Goal: Task Accomplishment & Management: Use online tool/utility

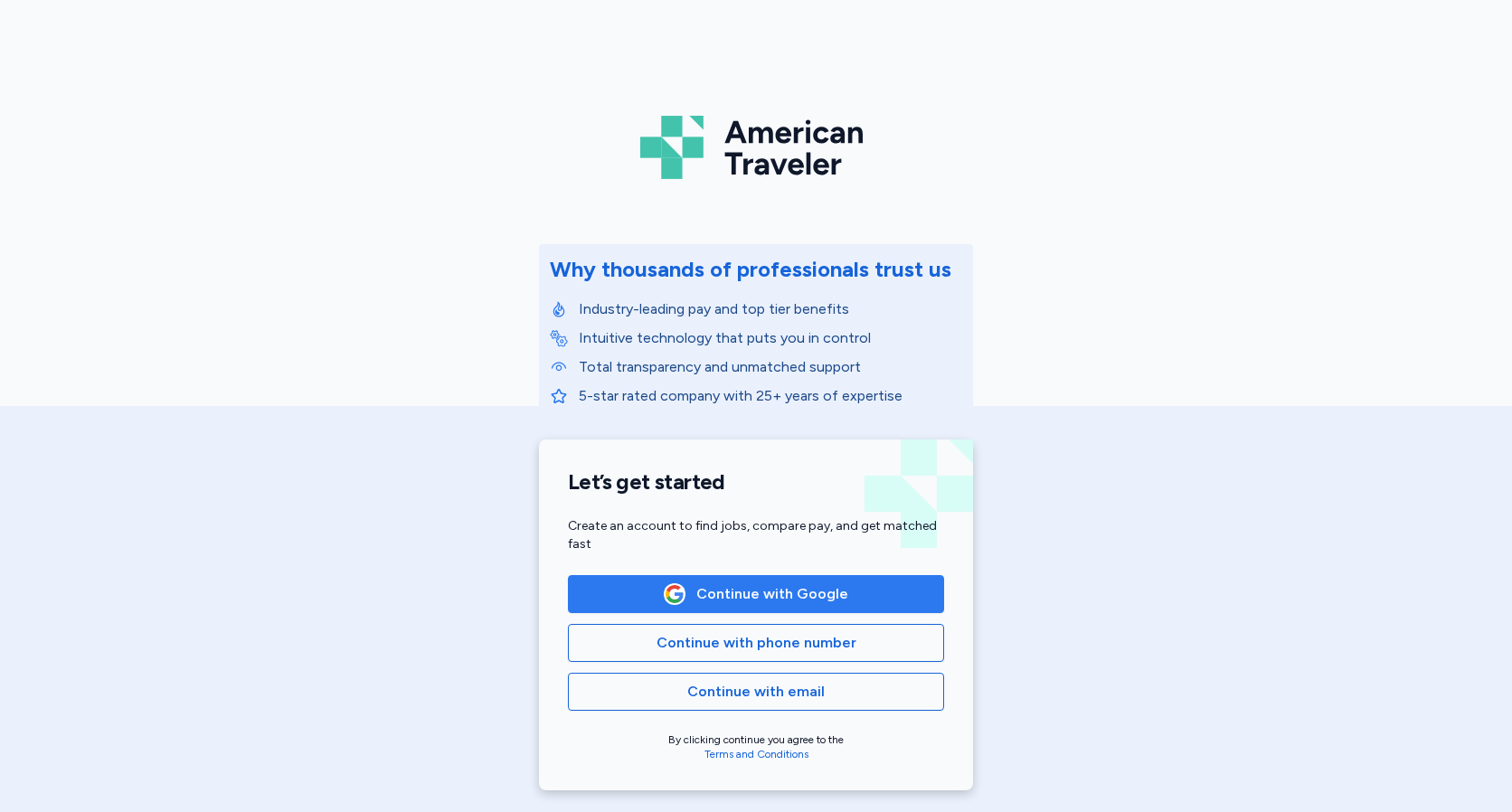
click at [866, 590] on span "Continue with Google" at bounding box center [756, 594] width 345 height 22
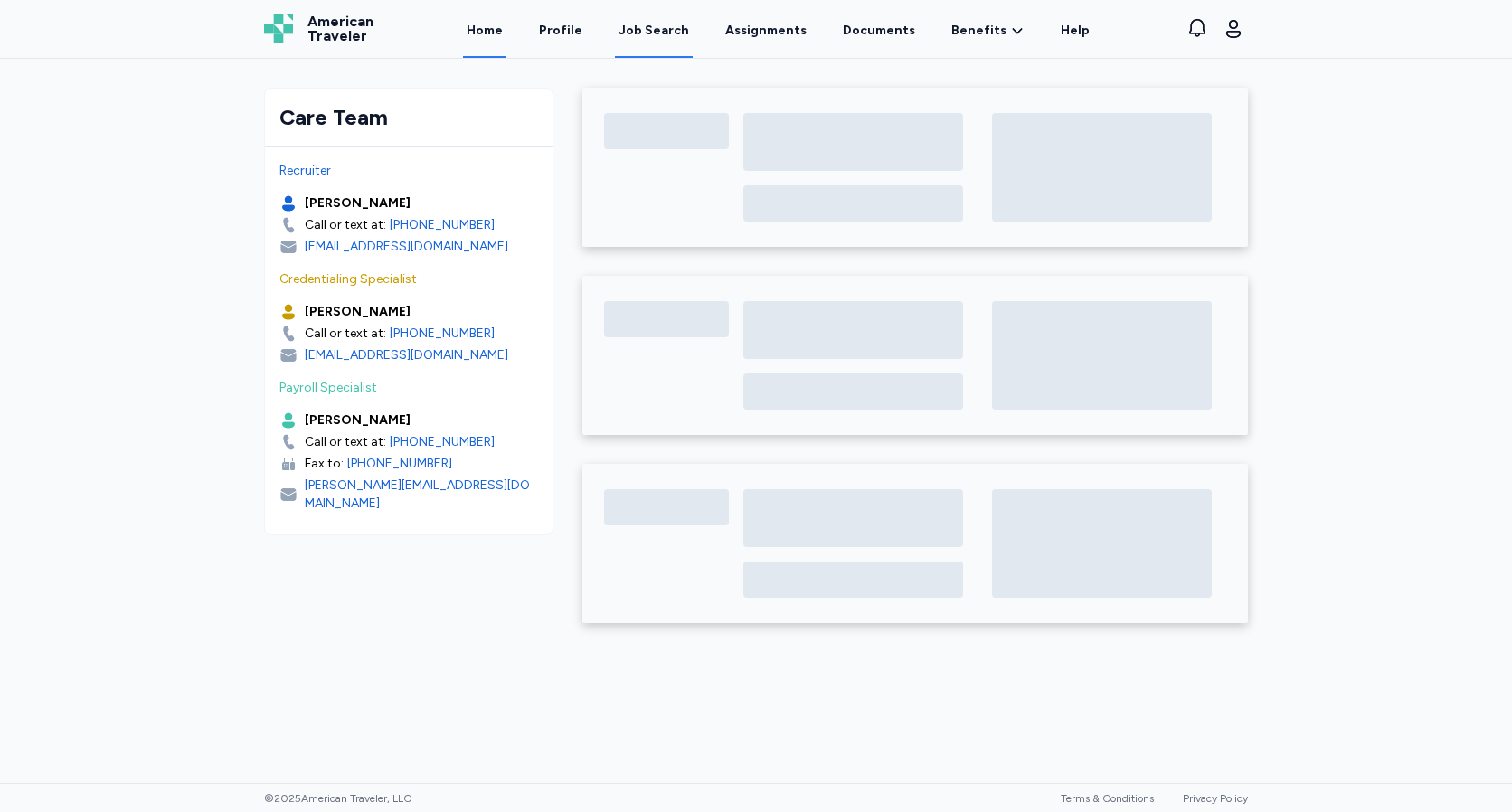
click at [688, 29] on div "Job Search" at bounding box center [653, 30] width 70 height 18
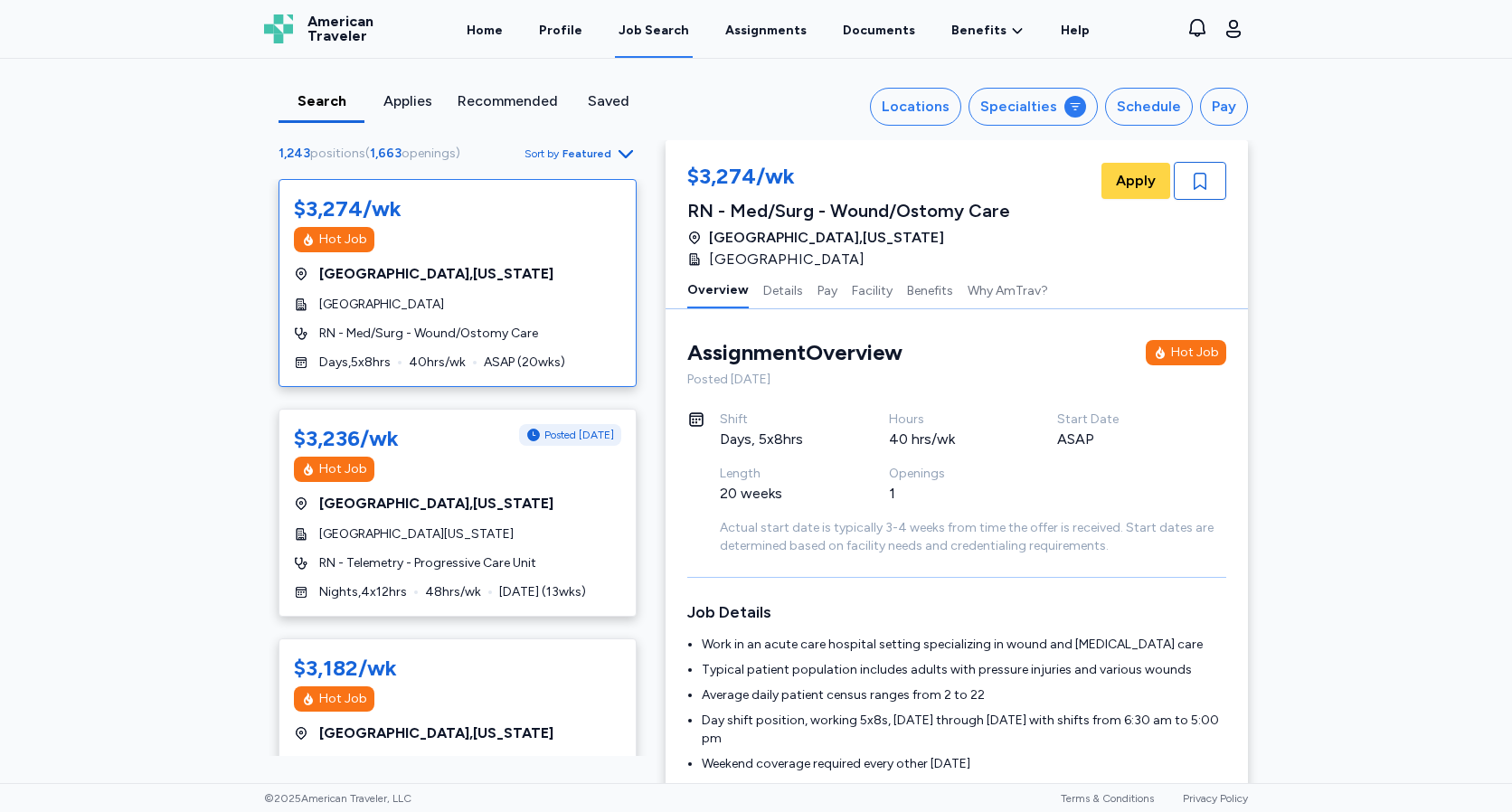
click at [1312, 399] on div "Search Applies Recommended Saved Locations Specialties Schedule Pay 1,243 posit…" at bounding box center [756, 421] width 1512 height 724
click at [622, 96] on div "Saved" at bounding box center [608, 101] width 71 height 22
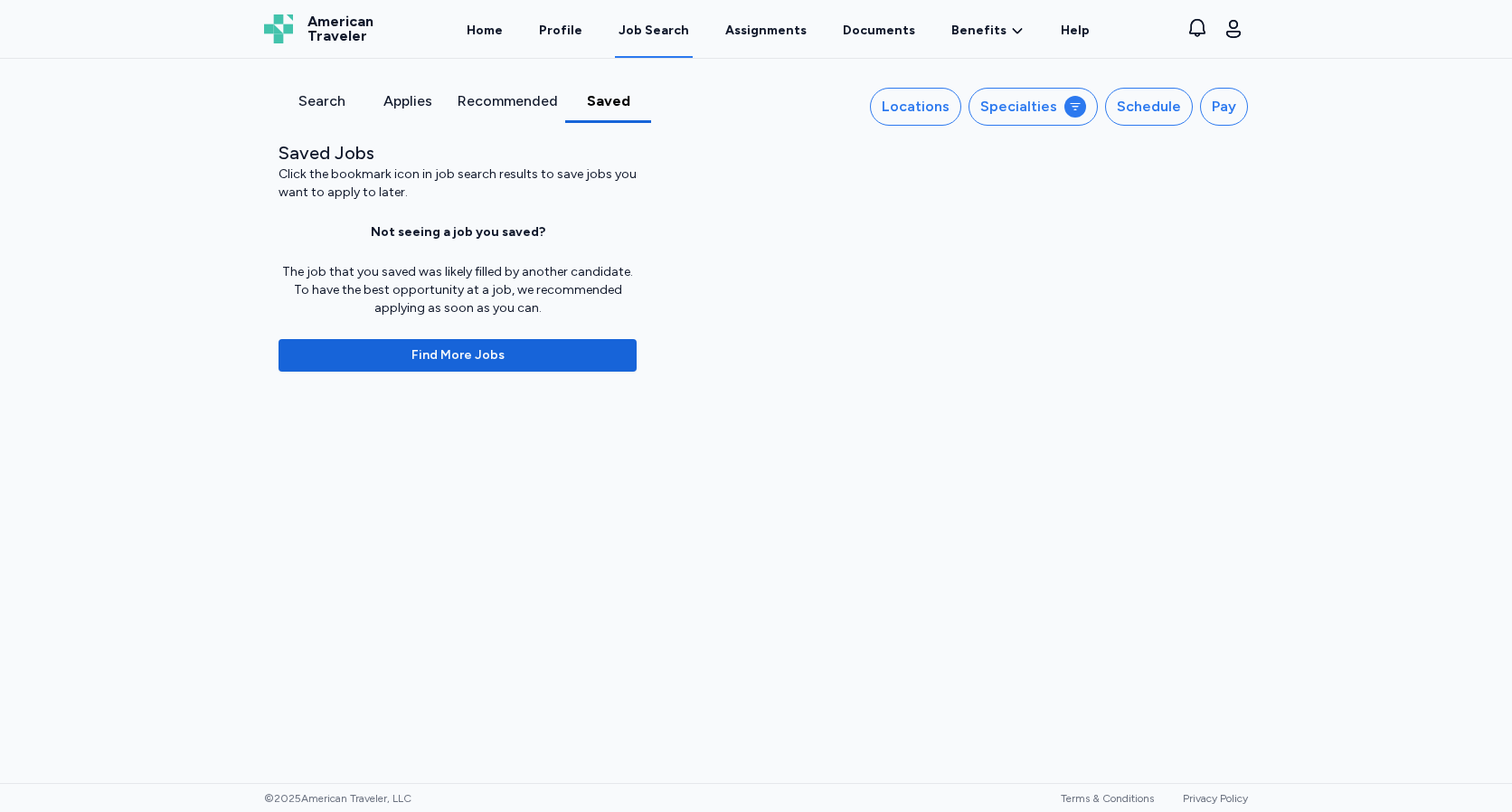
click at [379, 101] on div "Applies" at bounding box center [407, 101] width 71 height 22
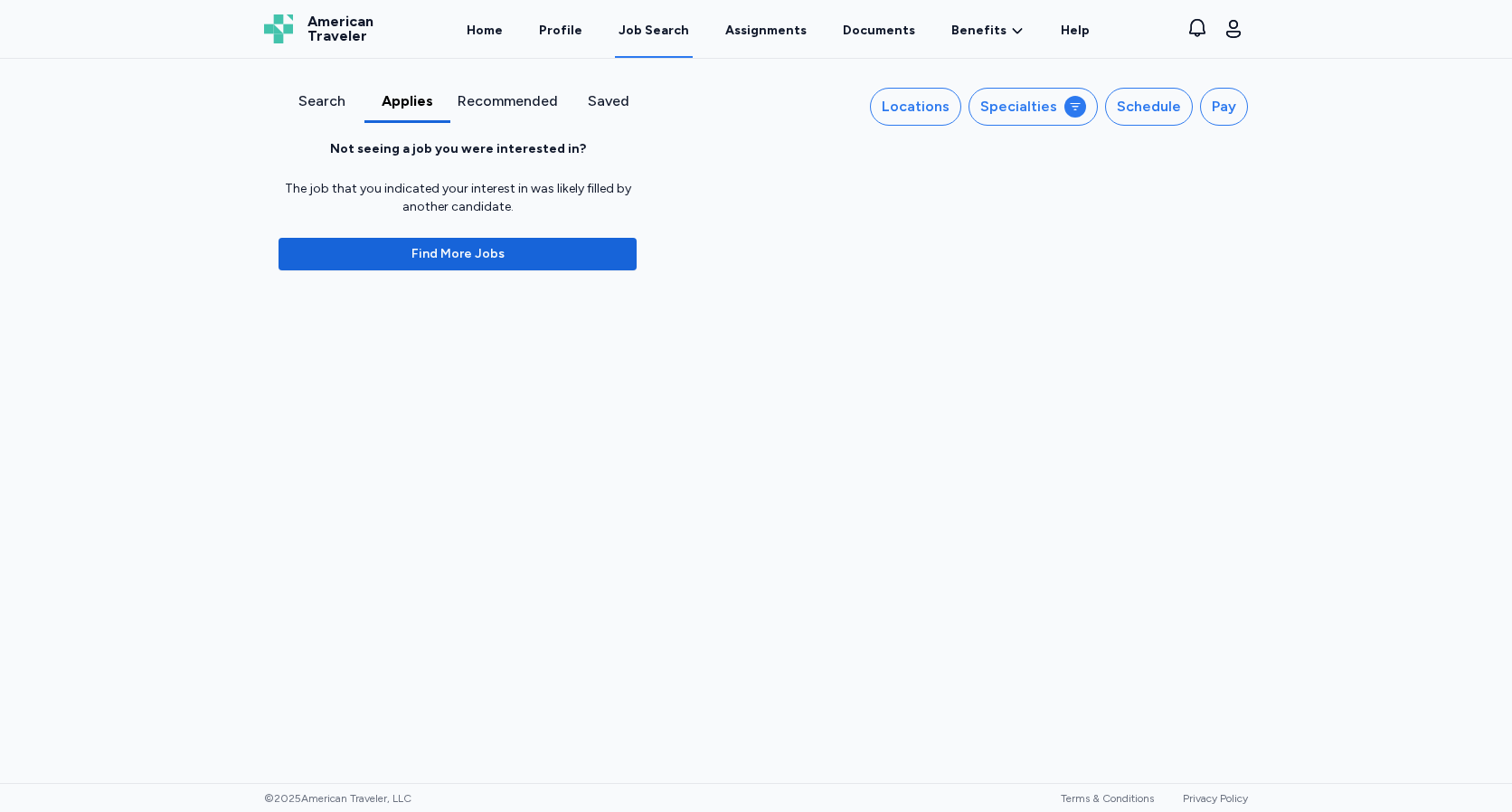
click at [322, 100] on div "Search" at bounding box center [322, 101] width 71 height 22
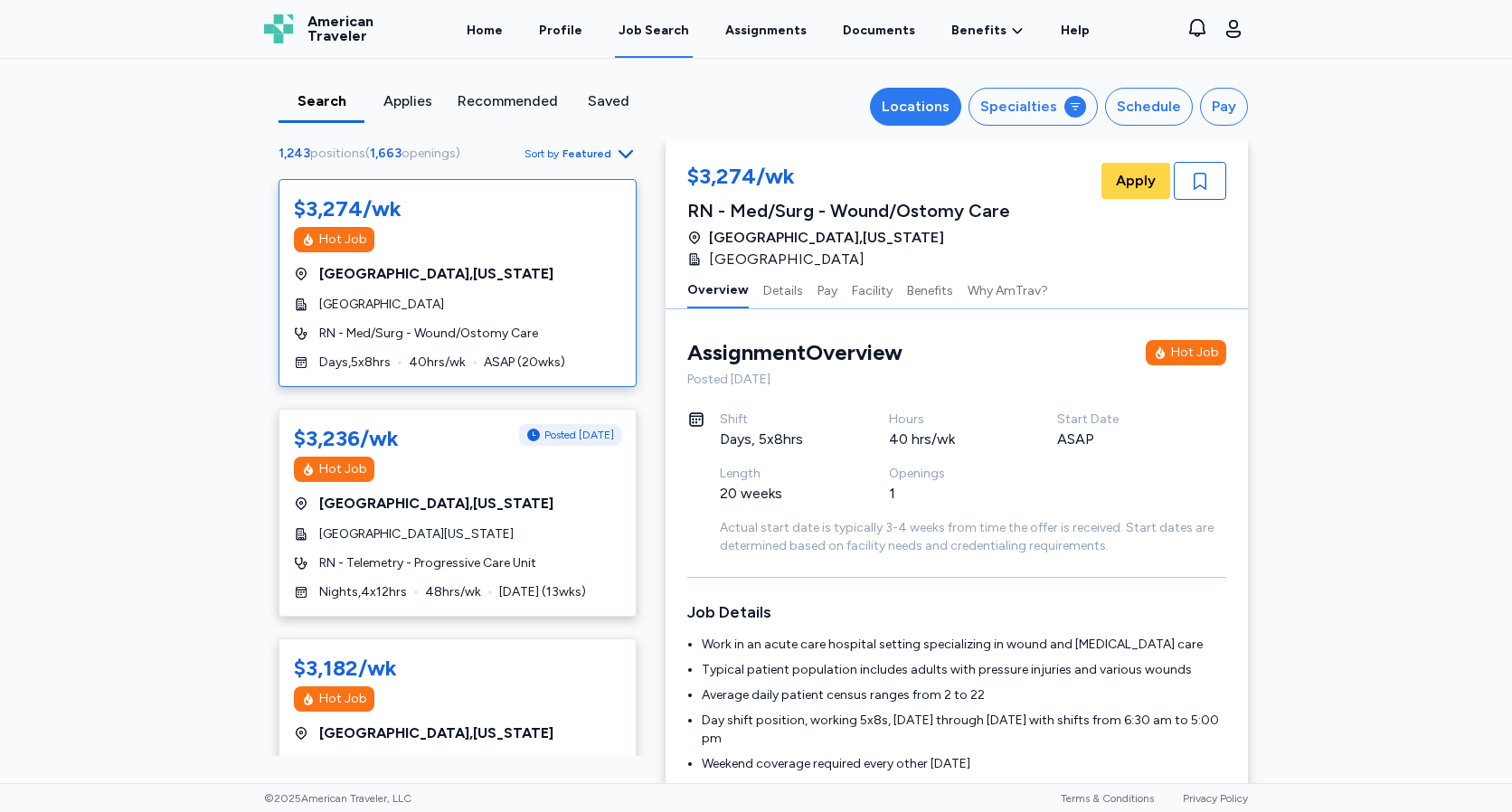
click at [934, 105] on div "Locations" at bounding box center [916, 106] width 68 height 22
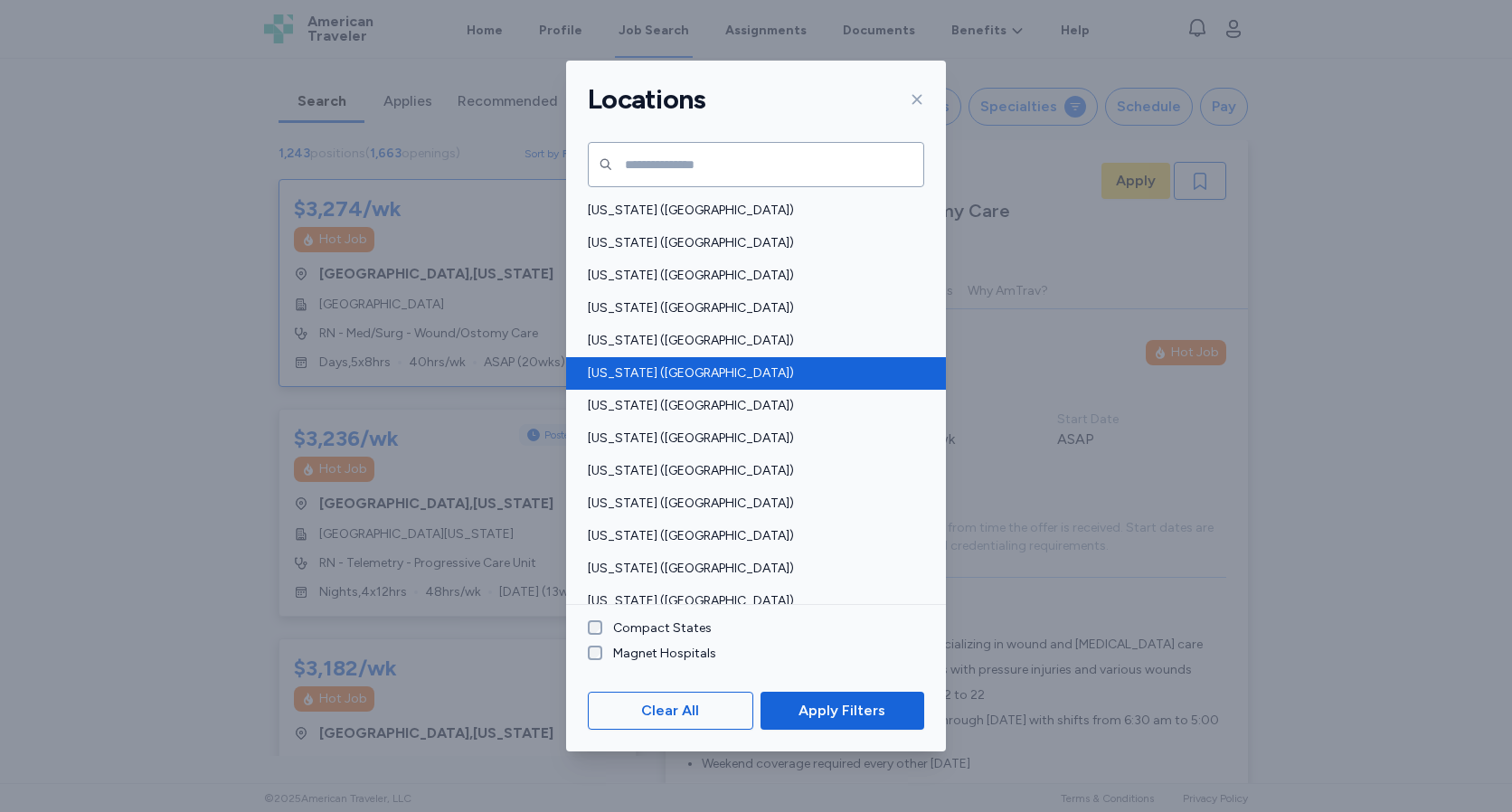
scroll to position [905, 0]
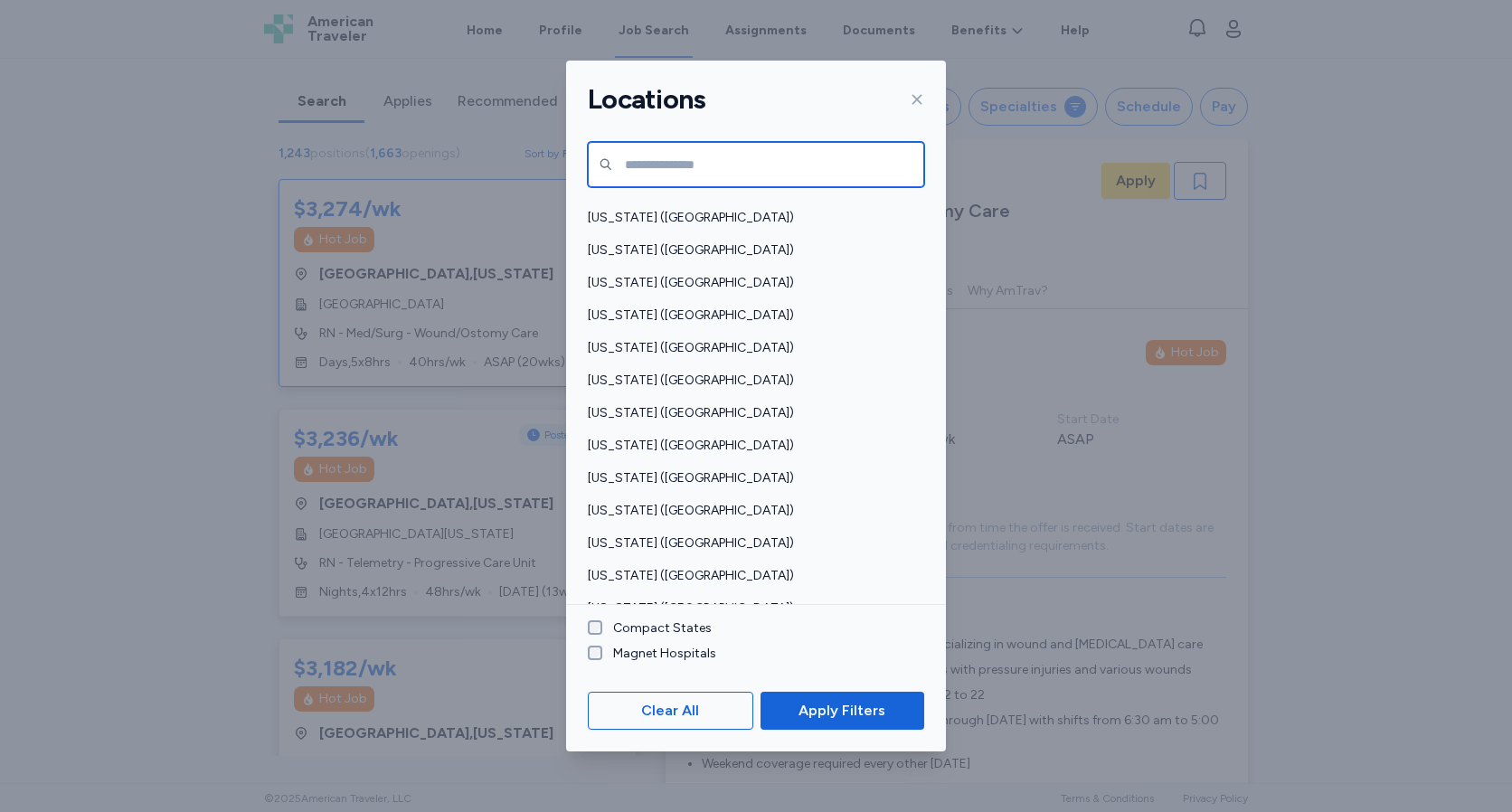
click at [723, 156] on input "text" at bounding box center [756, 165] width 337 height 45
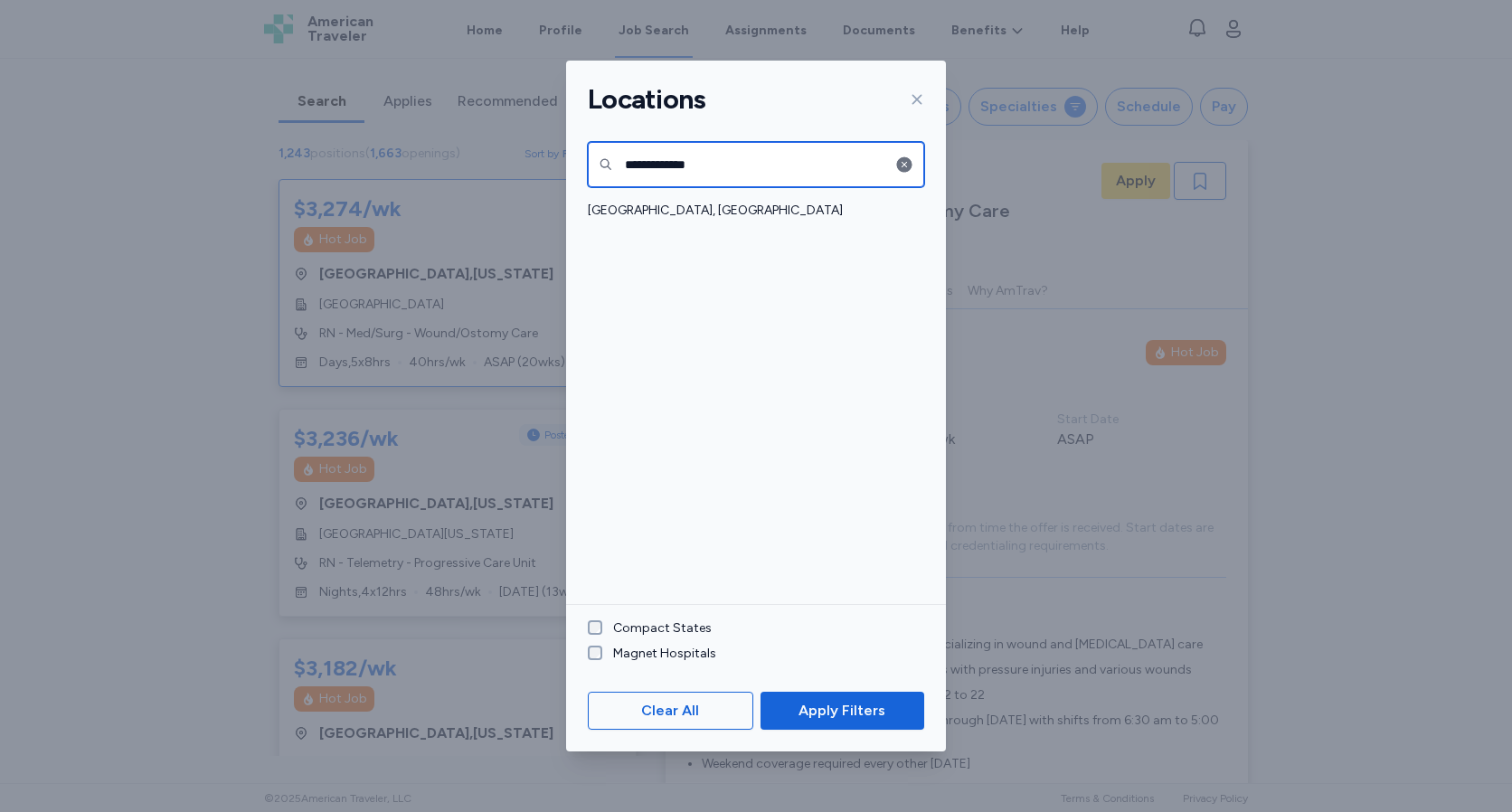
type input "**********"
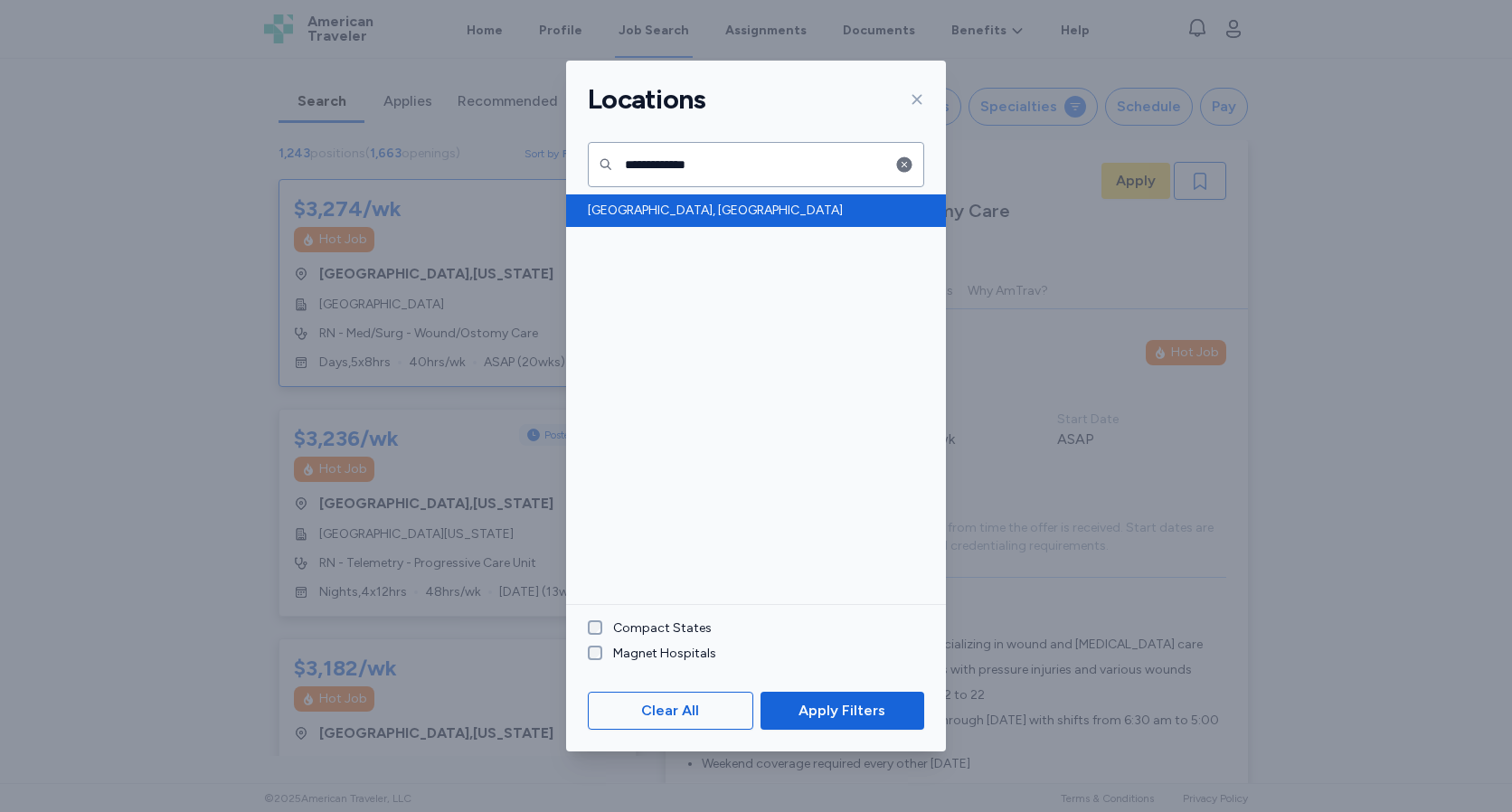
click at [670, 211] on span "[GEOGRAPHIC_DATA], [GEOGRAPHIC_DATA]" at bounding box center [750, 210] width 326 height 18
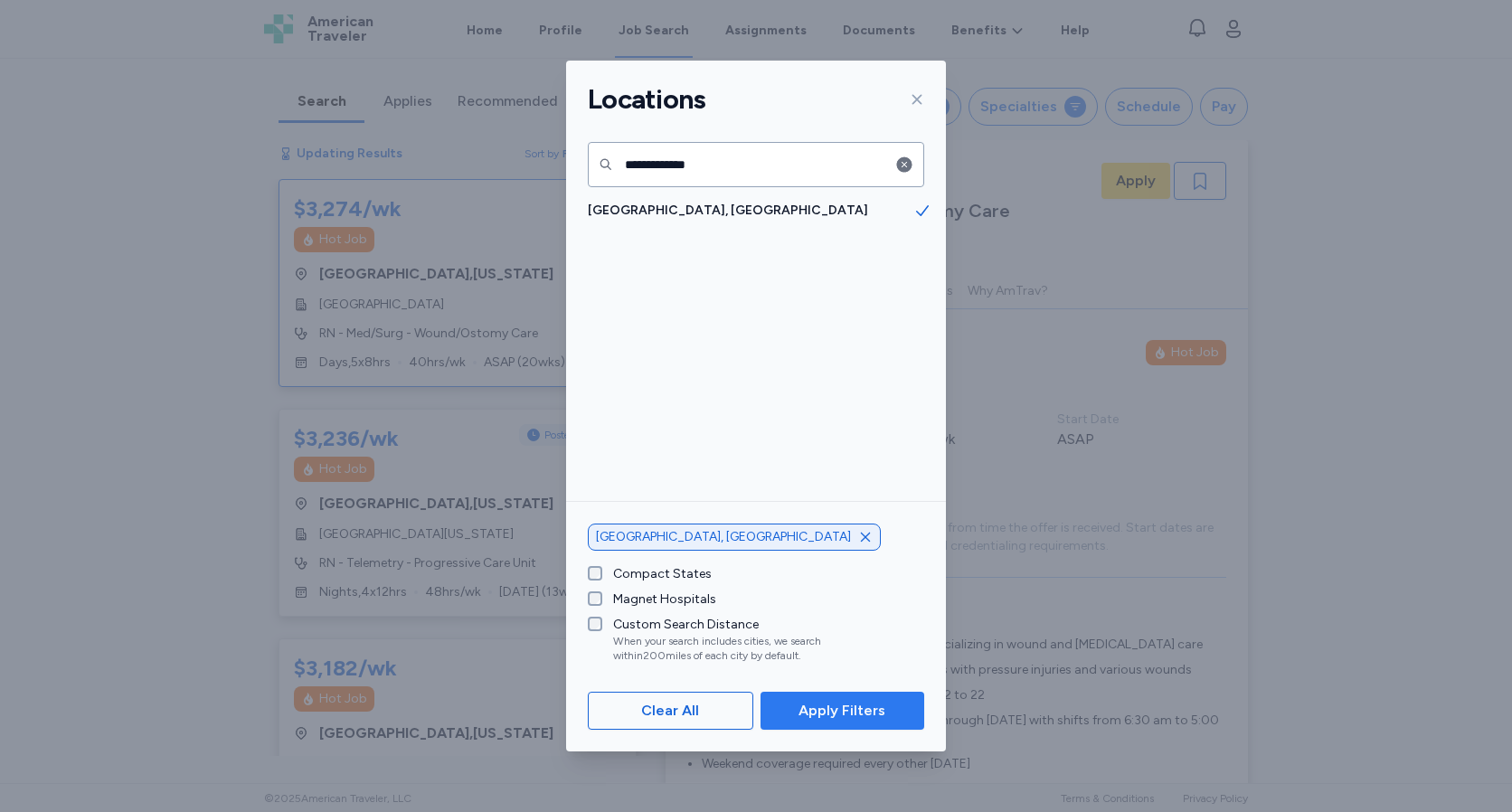
click at [816, 711] on span "Apply Filters" at bounding box center [842, 710] width 87 height 22
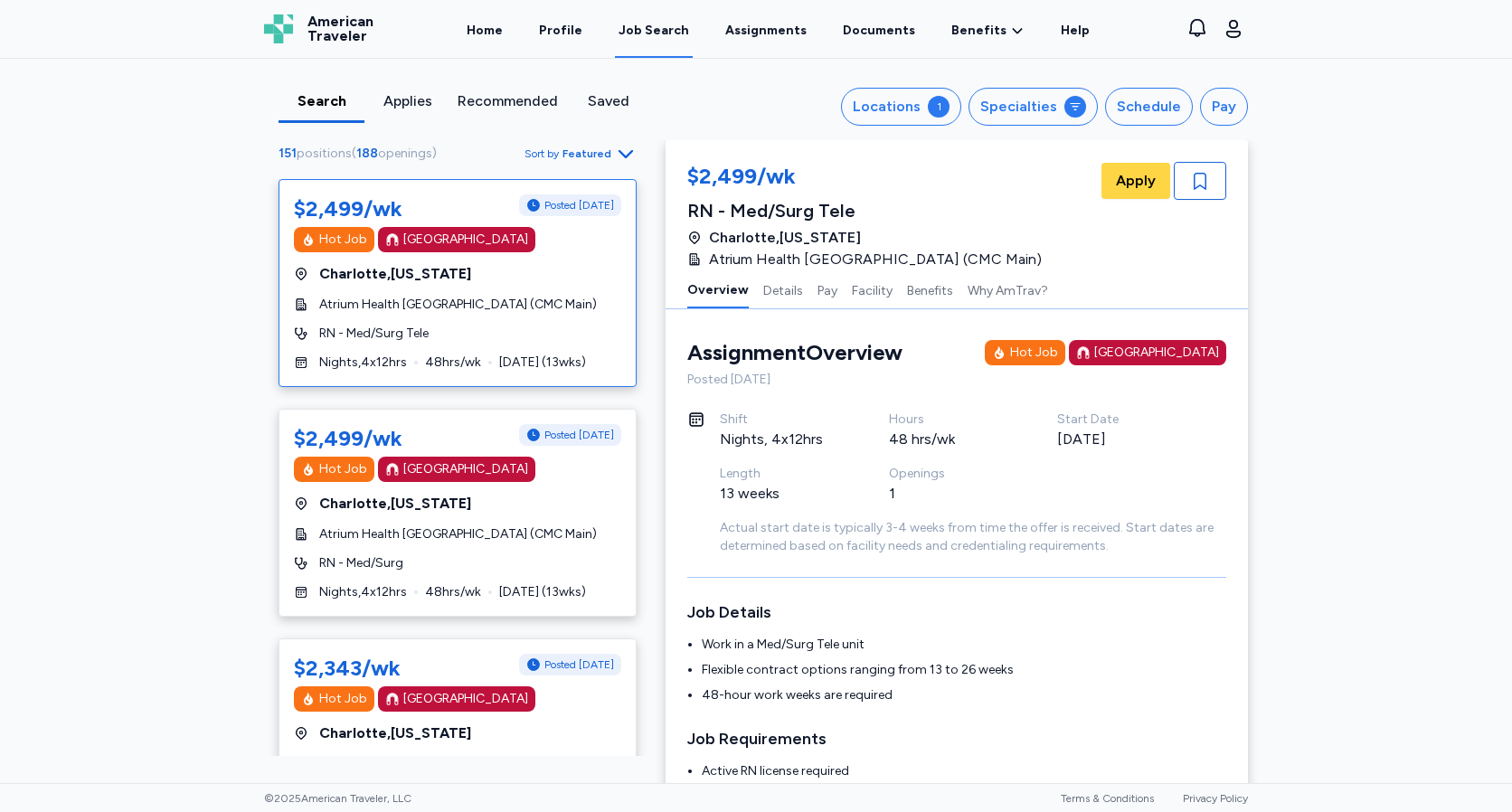
scroll to position [2, 0]
click at [495, 332] on div "$2,499/wk Posted [DATE] Hot Job [GEOGRAPHIC_DATA] [GEOGRAPHIC_DATA] , [US_STATE…" at bounding box center [458, 283] width 358 height 208
click at [451, 342] on div "RN - Med/Surg Tele" at bounding box center [458, 333] width 327 height 18
click at [550, 585] on div "$2,499/wk Posted [DATE] Hot Job [GEOGRAPHIC_DATA] [GEOGRAPHIC_DATA] , [US_STATE…" at bounding box center [458, 513] width 358 height 208
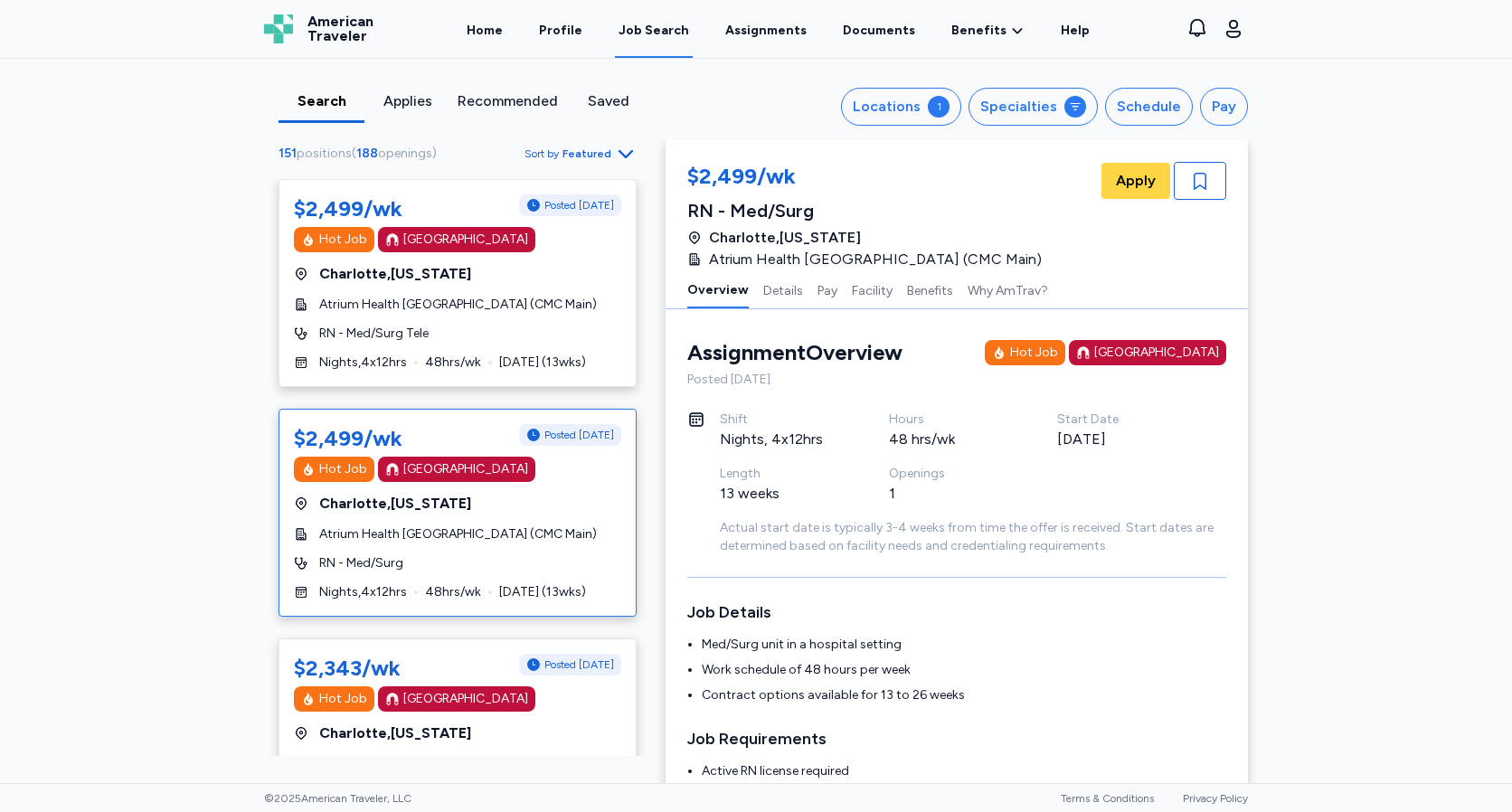
scroll to position [2, 0]
click at [1029, 503] on div "Openings 1" at bounding box center [973, 490] width 169 height 54
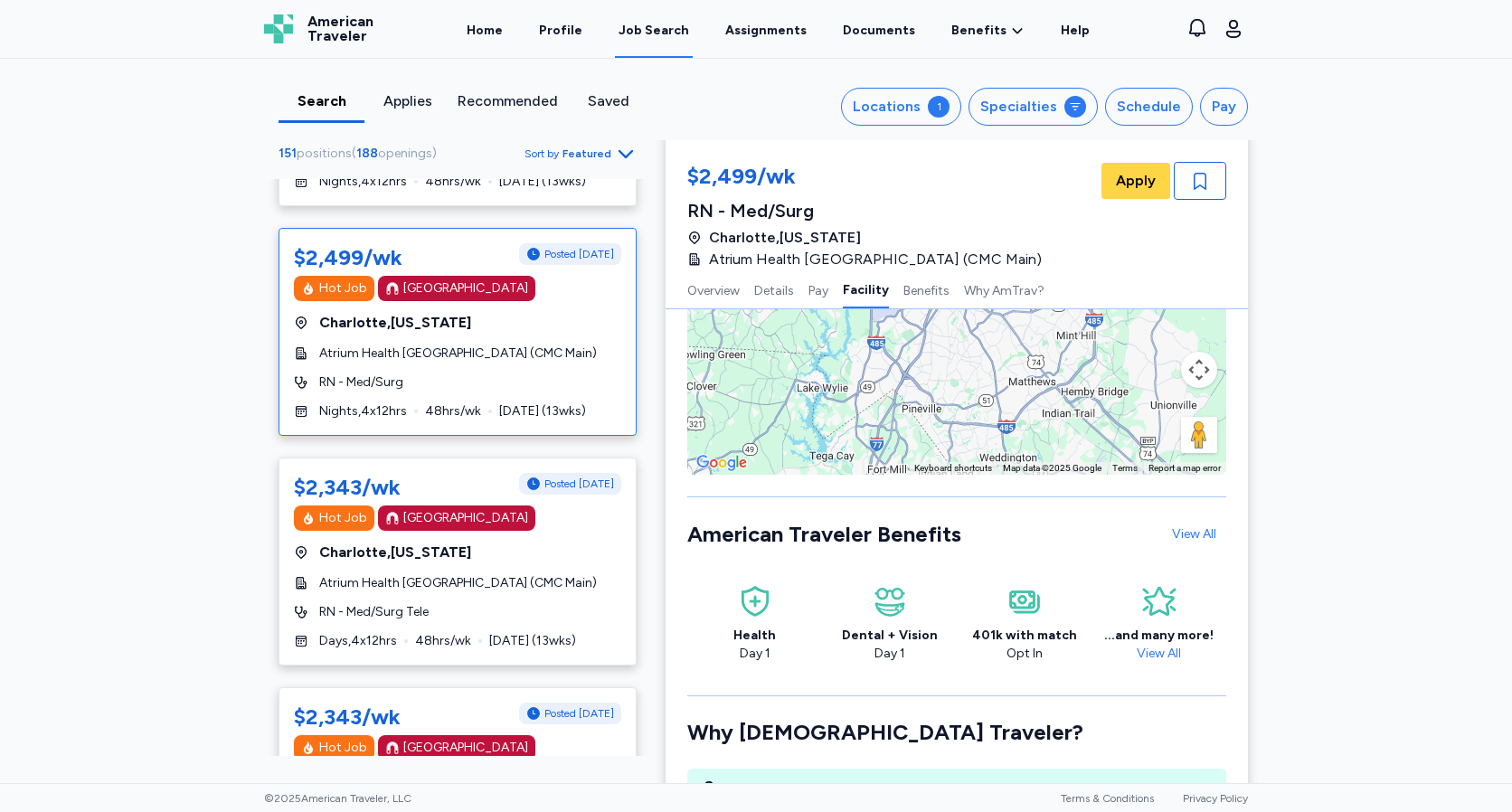
scroll to position [0, 0]
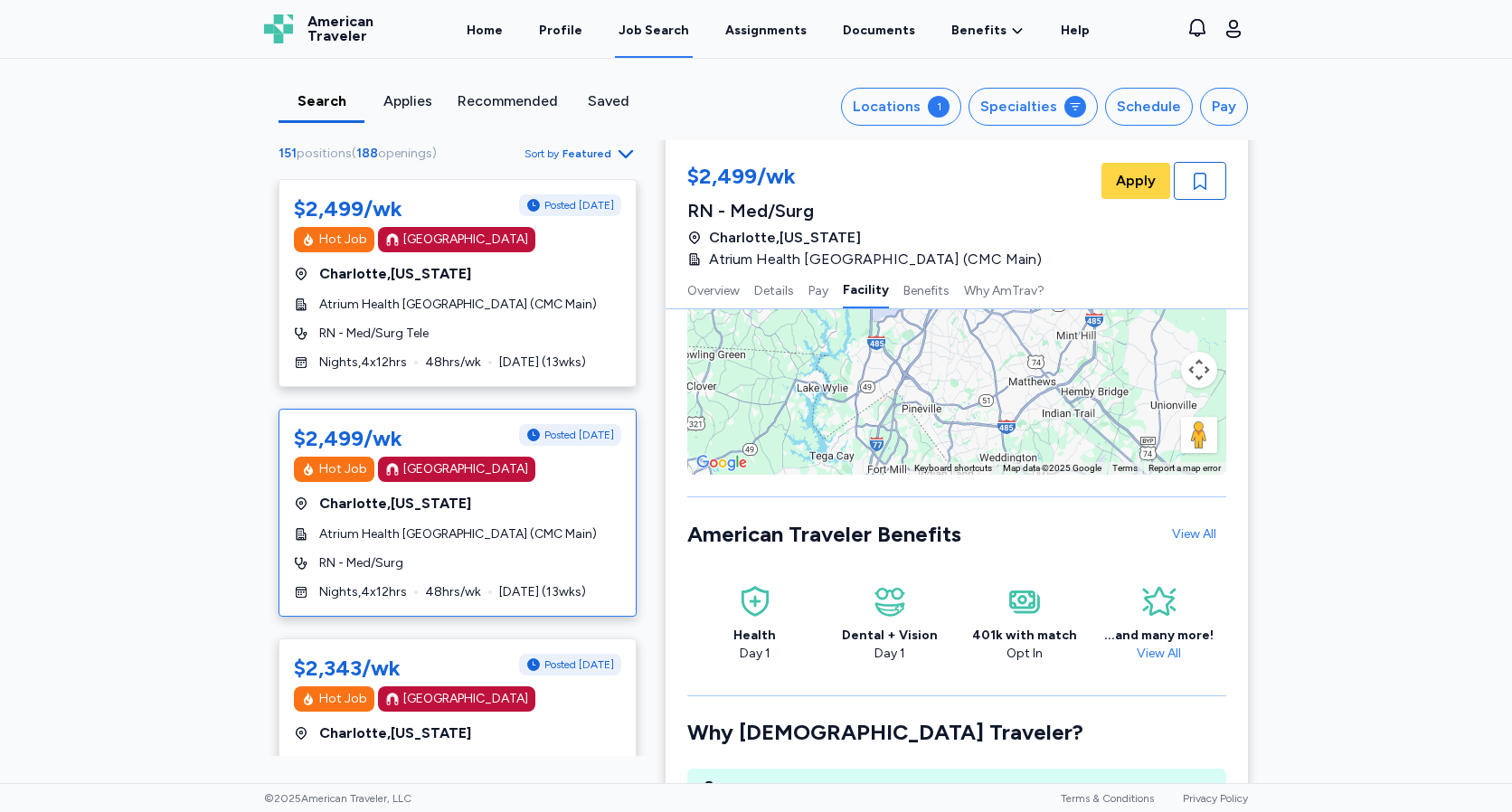
click at [84, 409] on div "Search Applies Recommended Saved Locations 1 Specialties Schedule Pay 151 posit…" at bounding box center [756, 421] width 1512 height 724
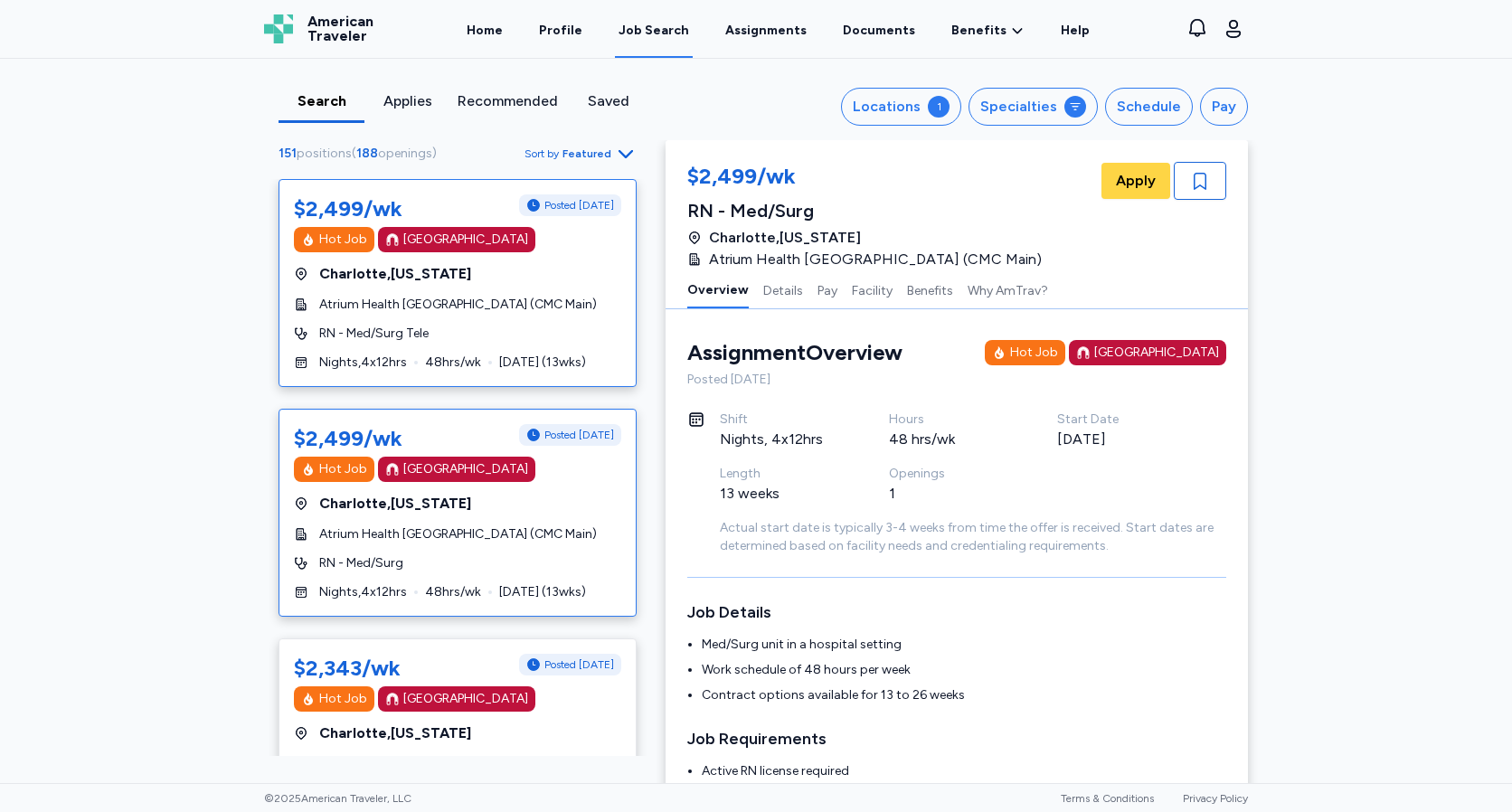
click at [425, 313] on span "Atrium Health [GEOGRAPHIC_DATA] (CMC Main)" at bounding box center [458, 304] width 278 height 18
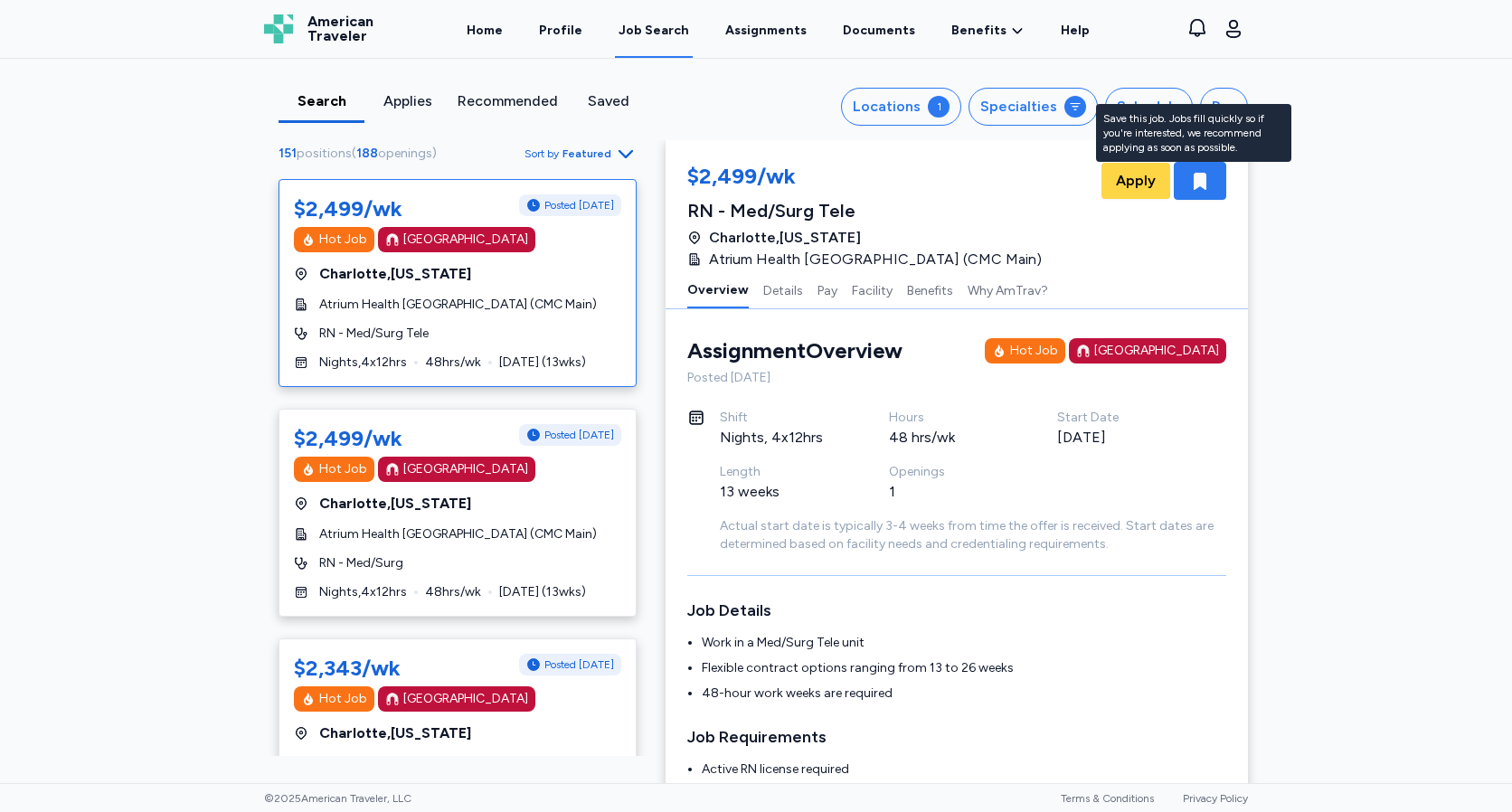
click at [1194, 185] on icon "button" at bounding box center [1200, 181] width 13 height 17
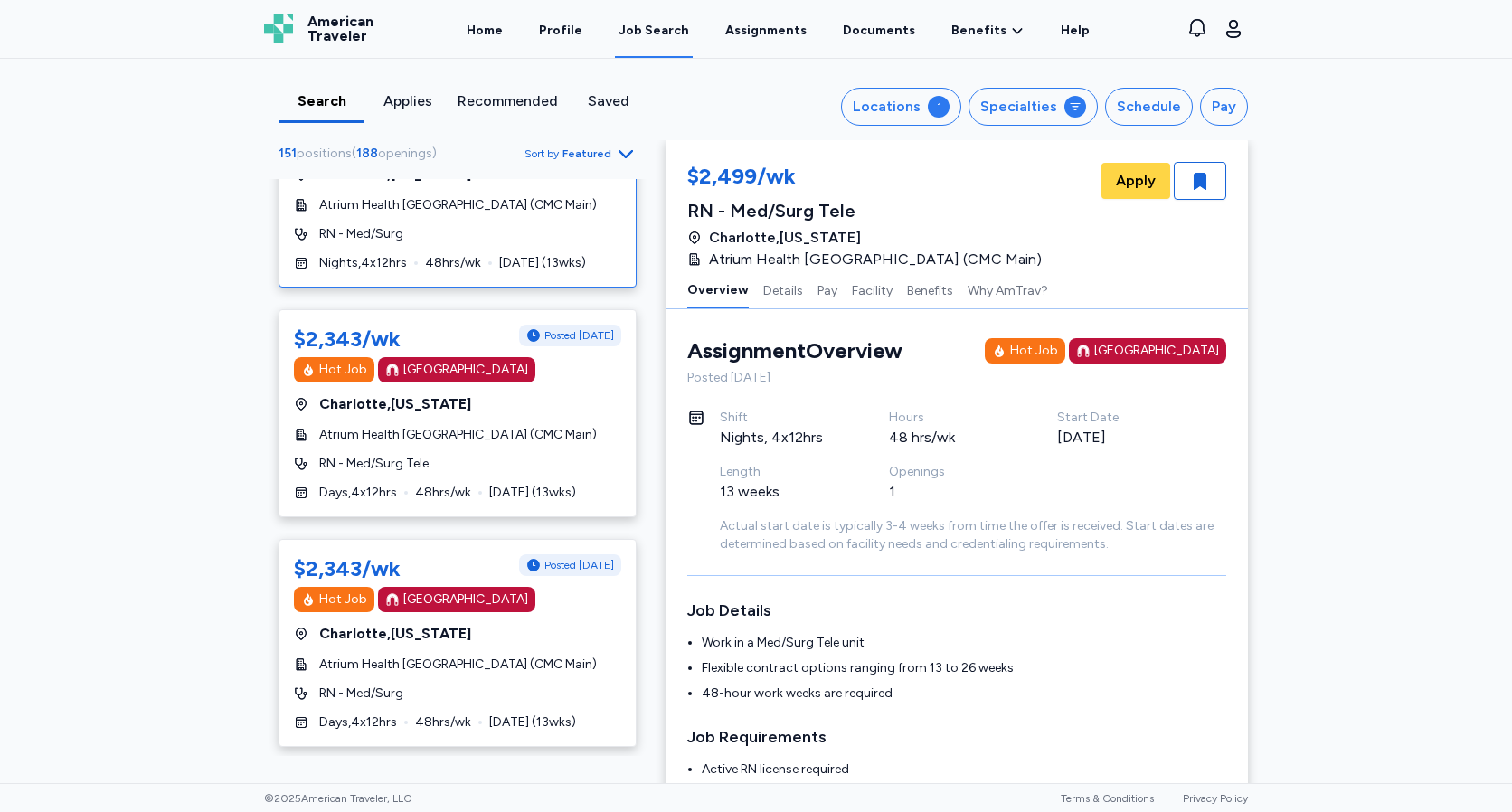
scroll to position [0, 0]
